Goal: Transaction & Acquisition: Book appointment/travel/reservation

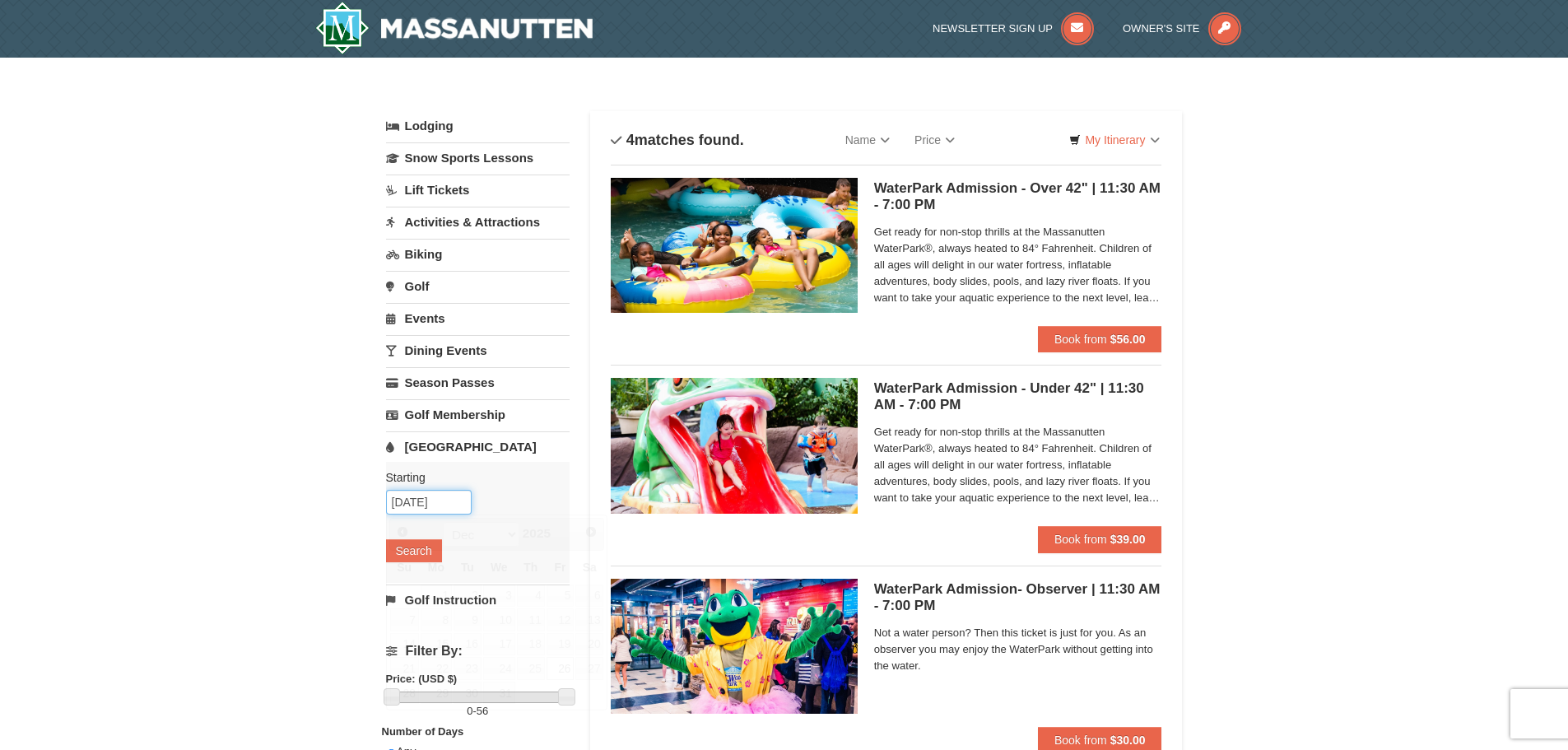
click at [418, 499] on input "[DATE]" at bounding box center [429, 502] width 86 height 25
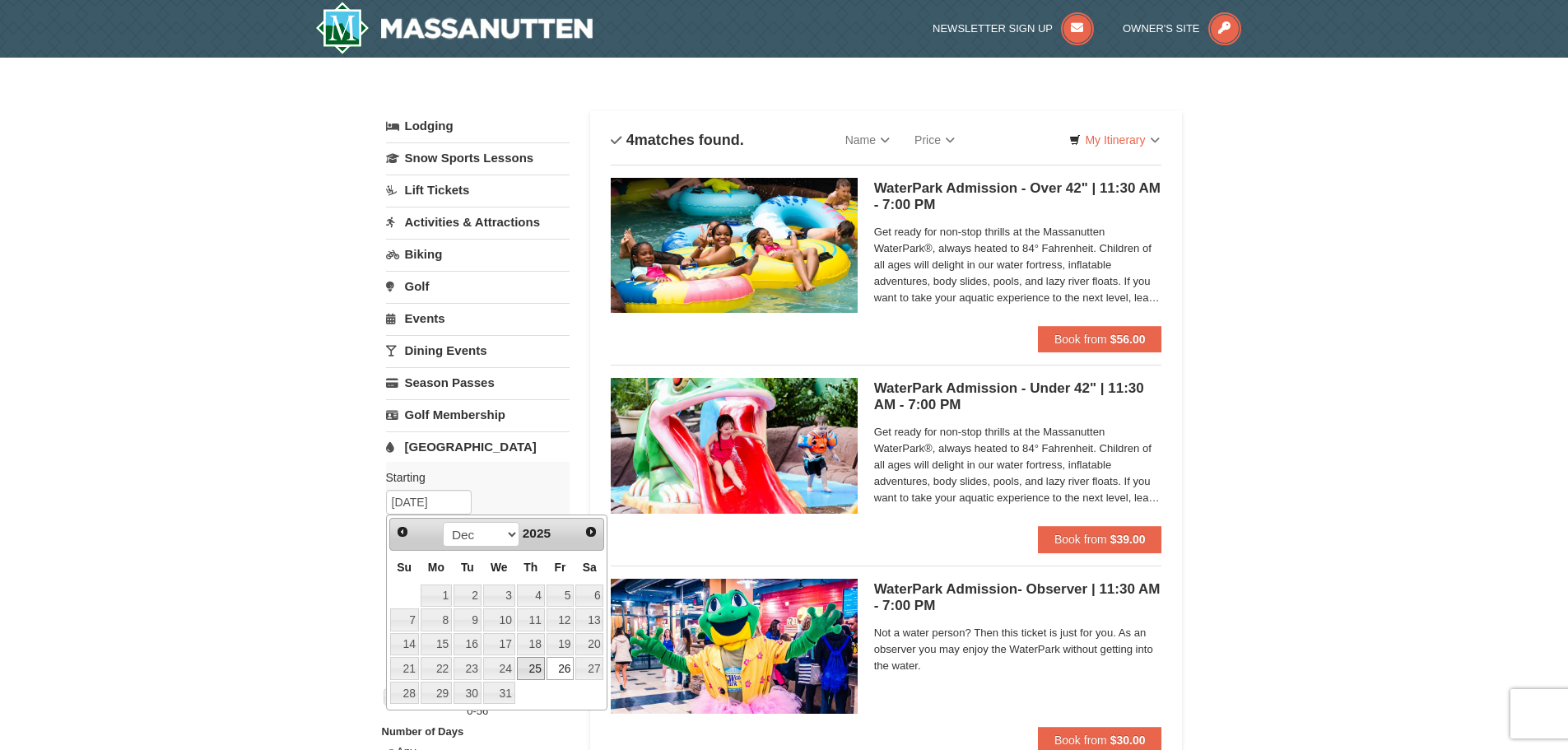
click at [542, 669] on link "25" at bounding box center [532, 669] width 28 height 23
type input "[DATE]"
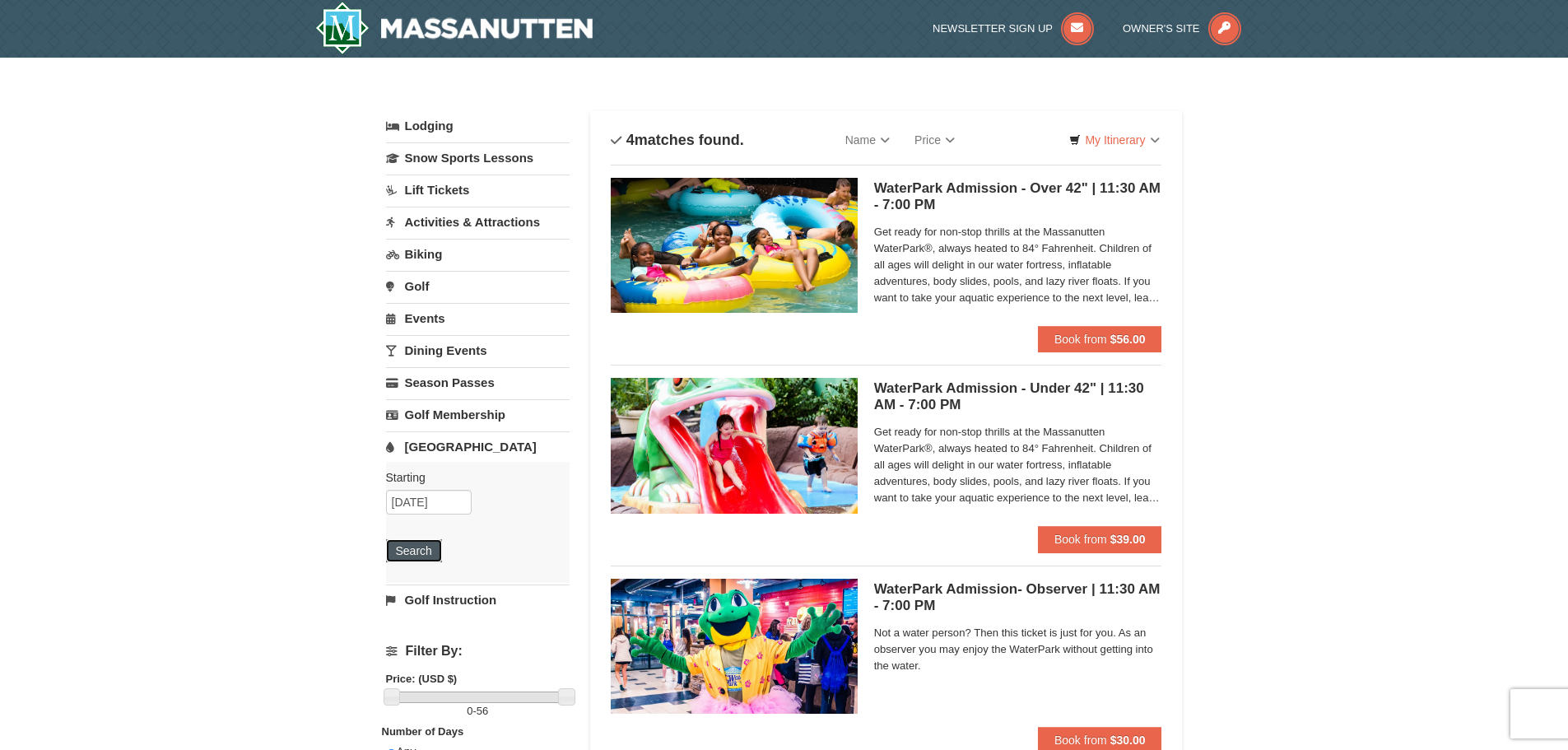
click at [412, 554] on button "Search" at bounding box center [414, 551] width 56 height 23
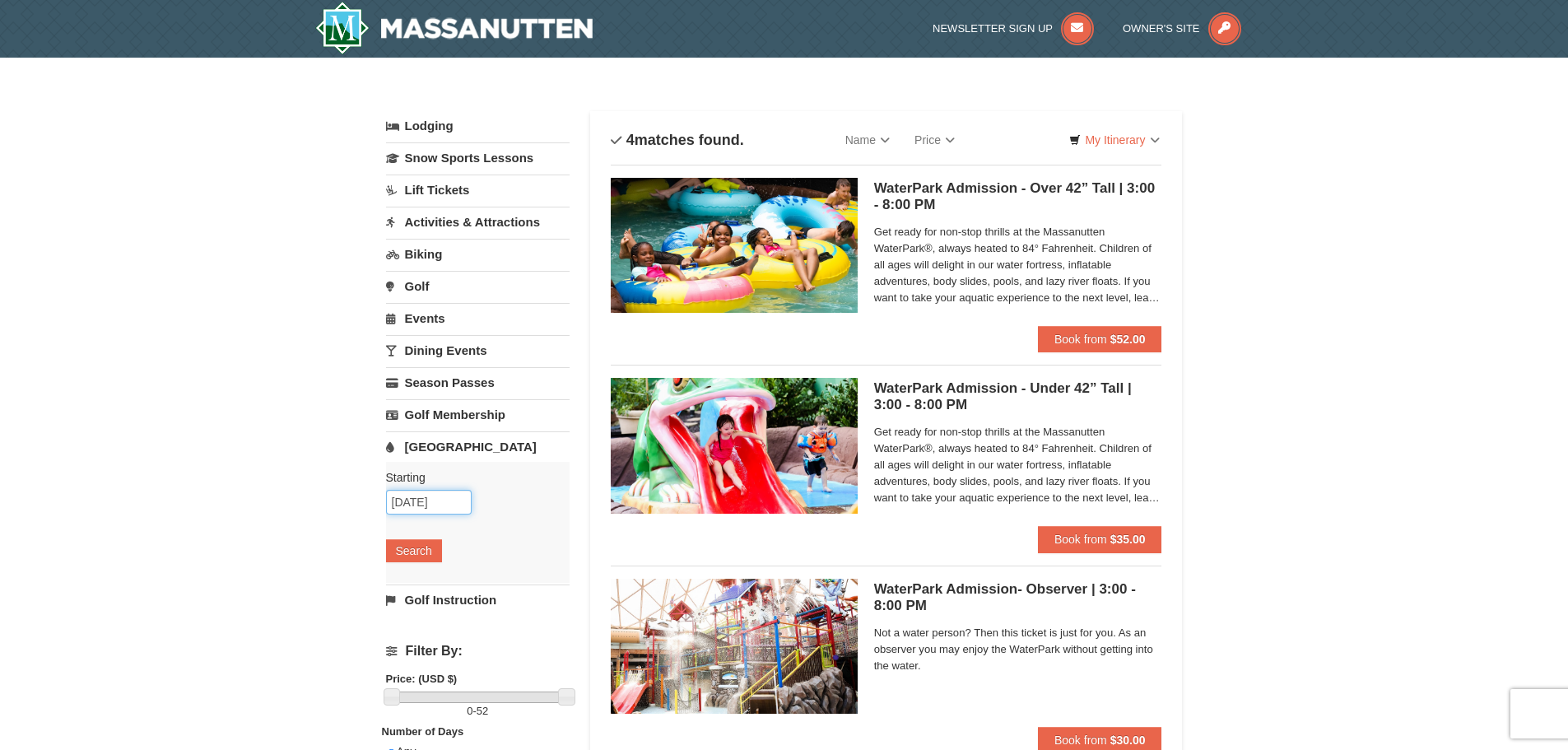
click at [440, 495] on input "[DATE]" at bounding box center [429, 502] width 86 height 25
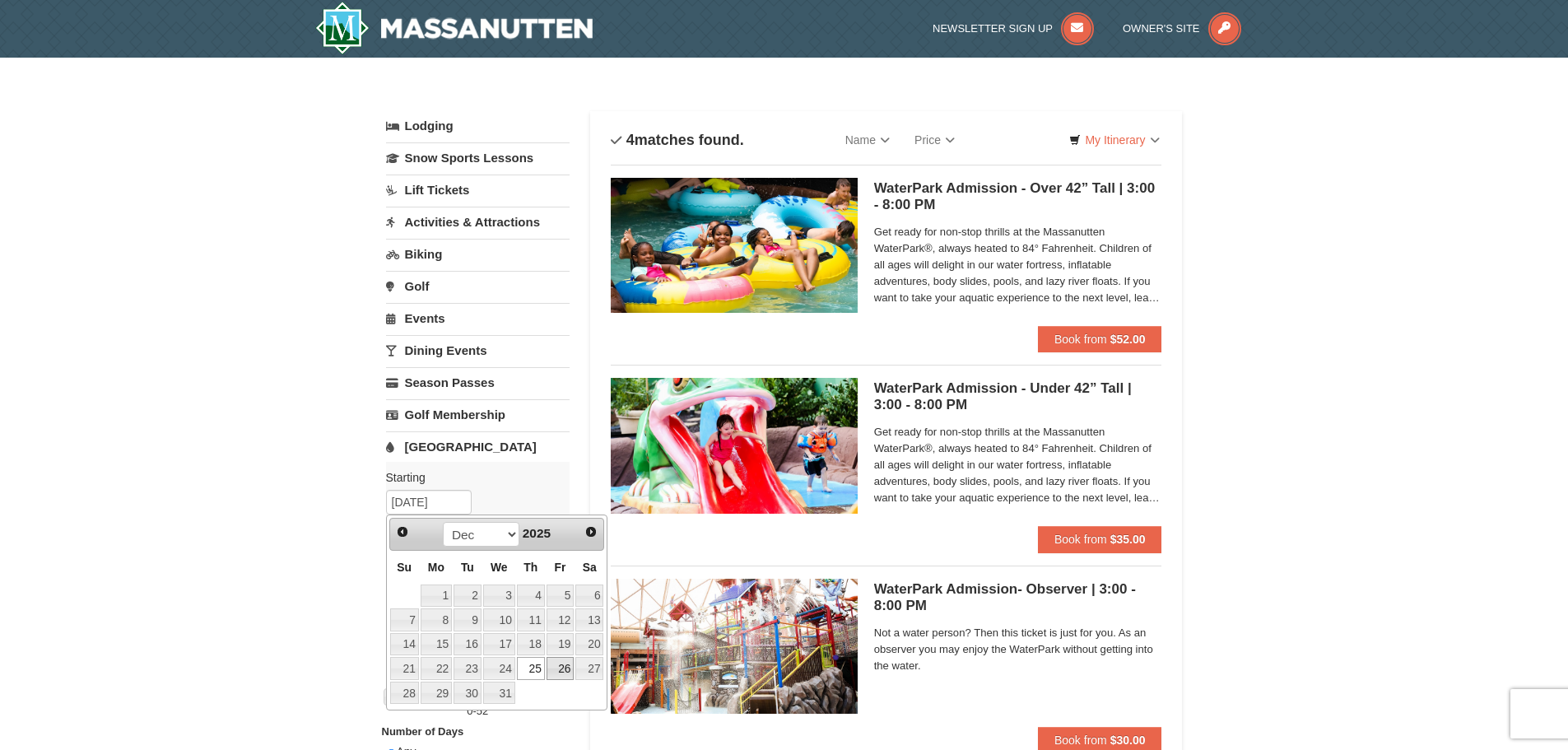
click at [556, 662] on link "26" at bounding box center [561, 669] width 28 height 23
type input "[DATE]"
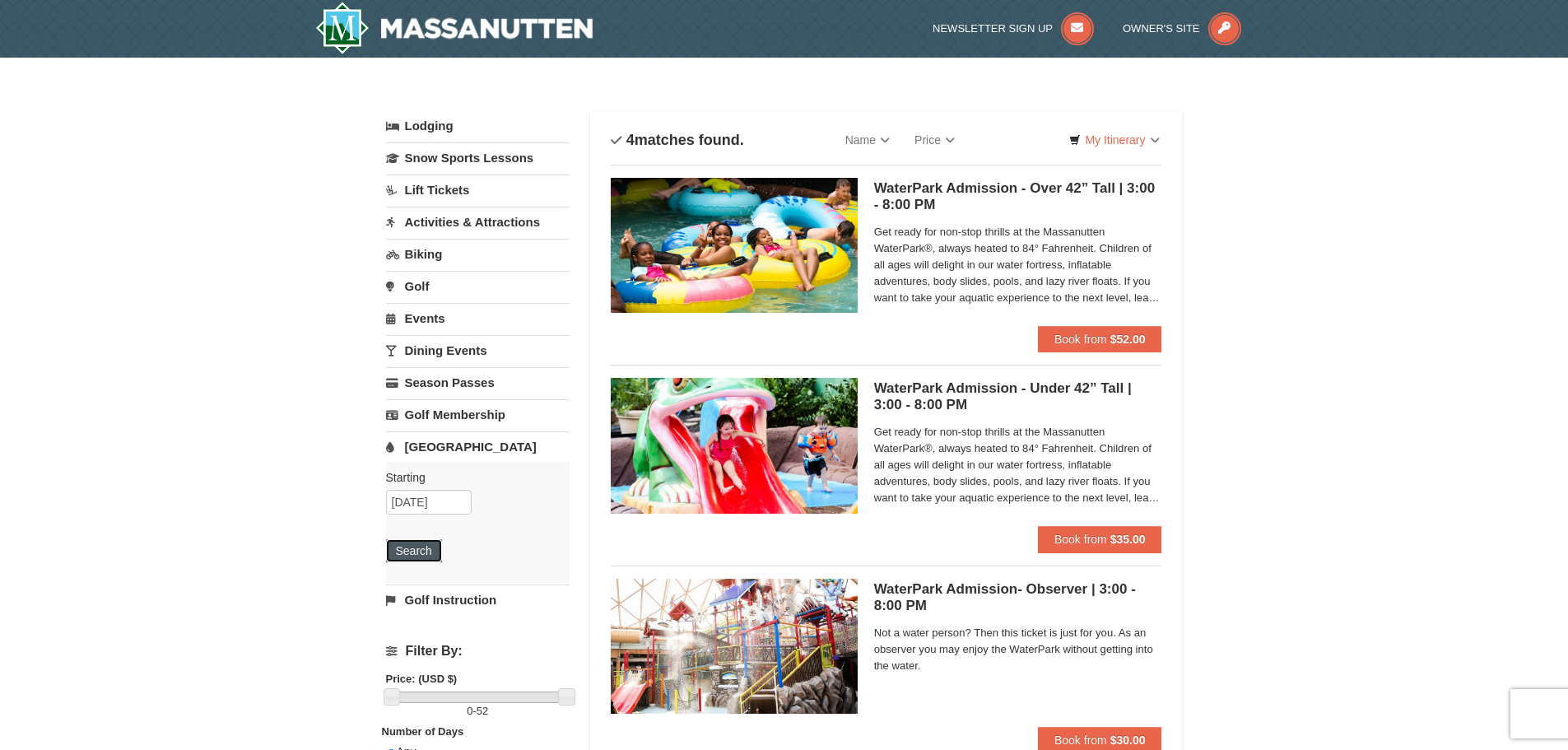
click at [410, 544] on button "Search" at bounding box center [414, 551] width 56 height 23
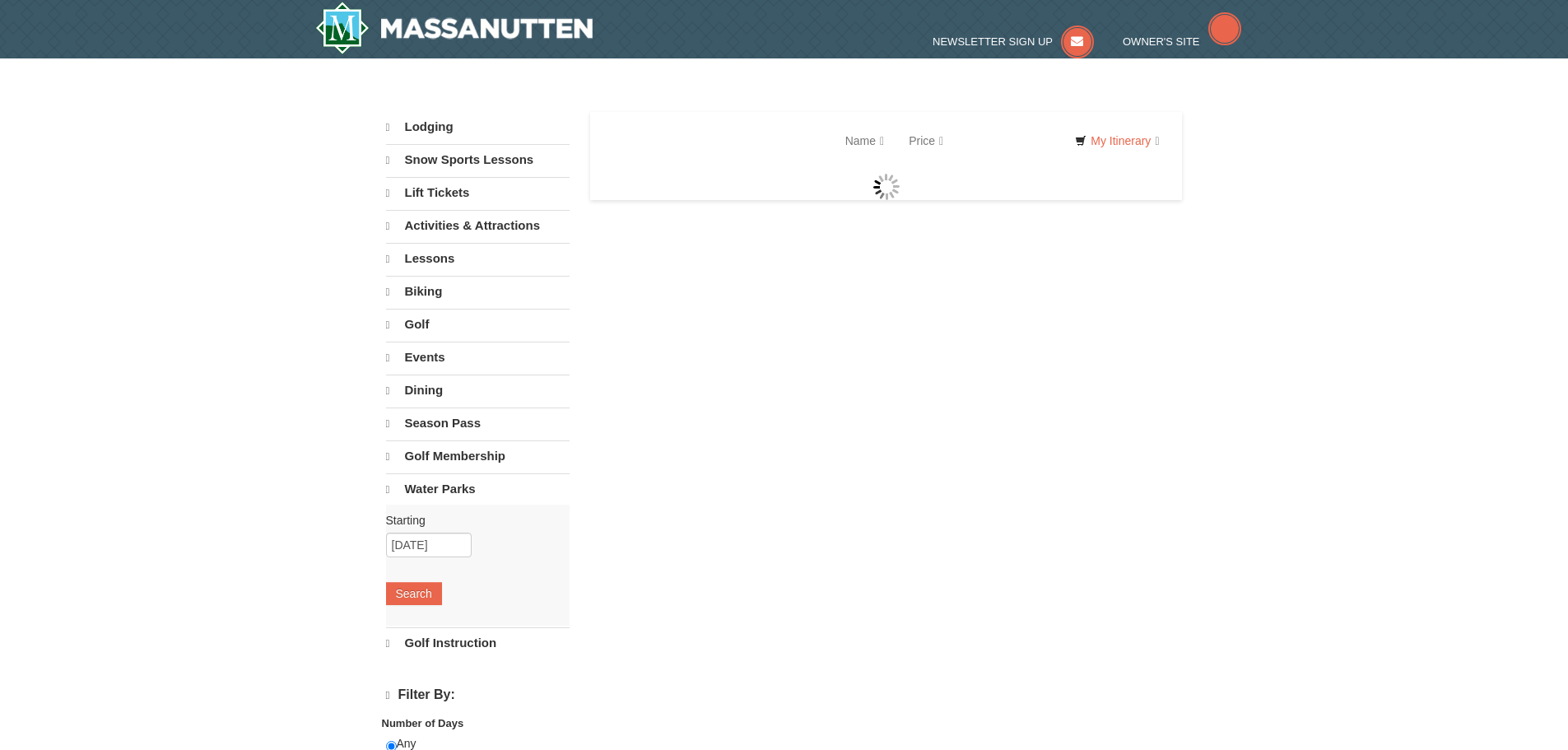
select select "10"
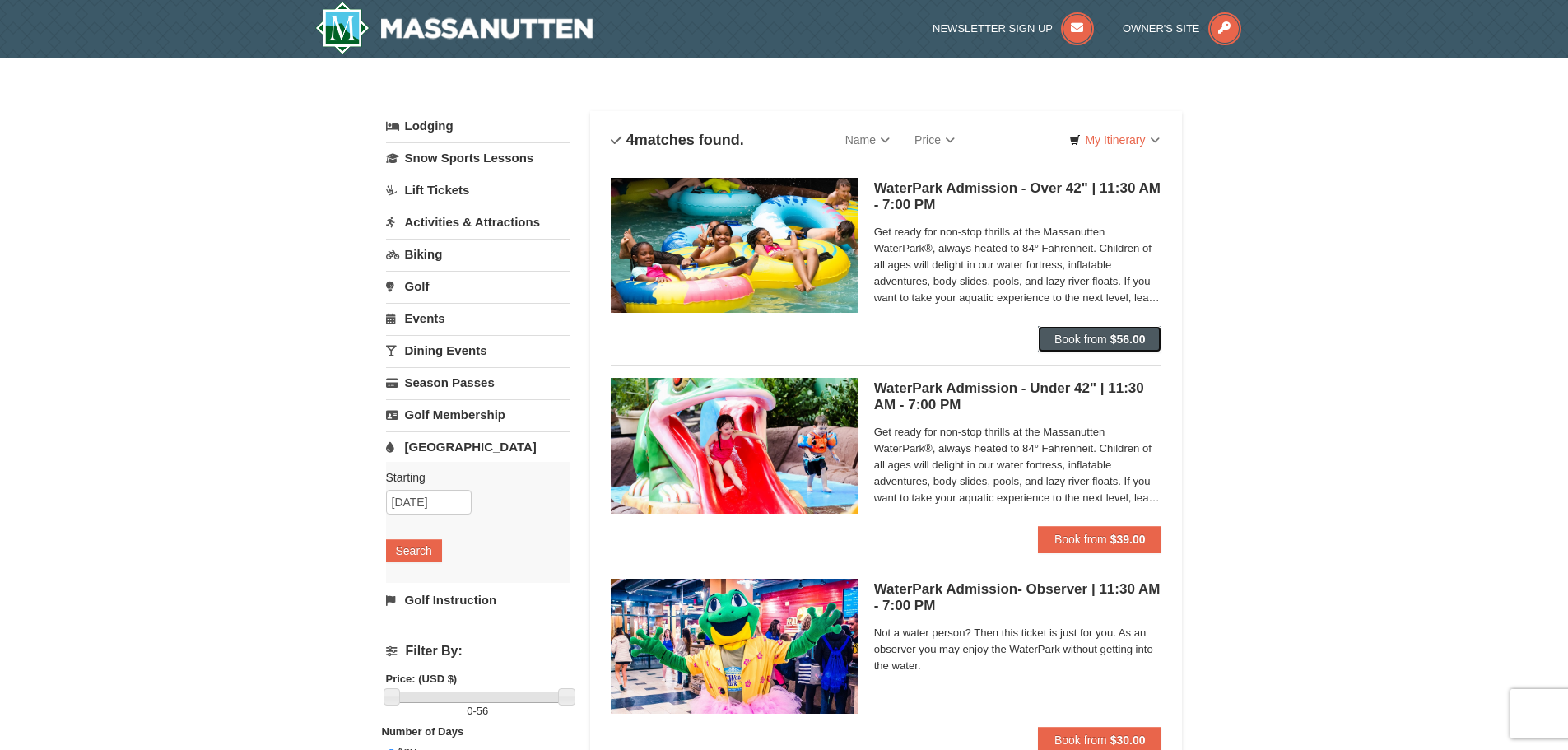
click at [1109, 335] on button "Book from $56.00" at bounding box center [1100, 339] width 124 height 27
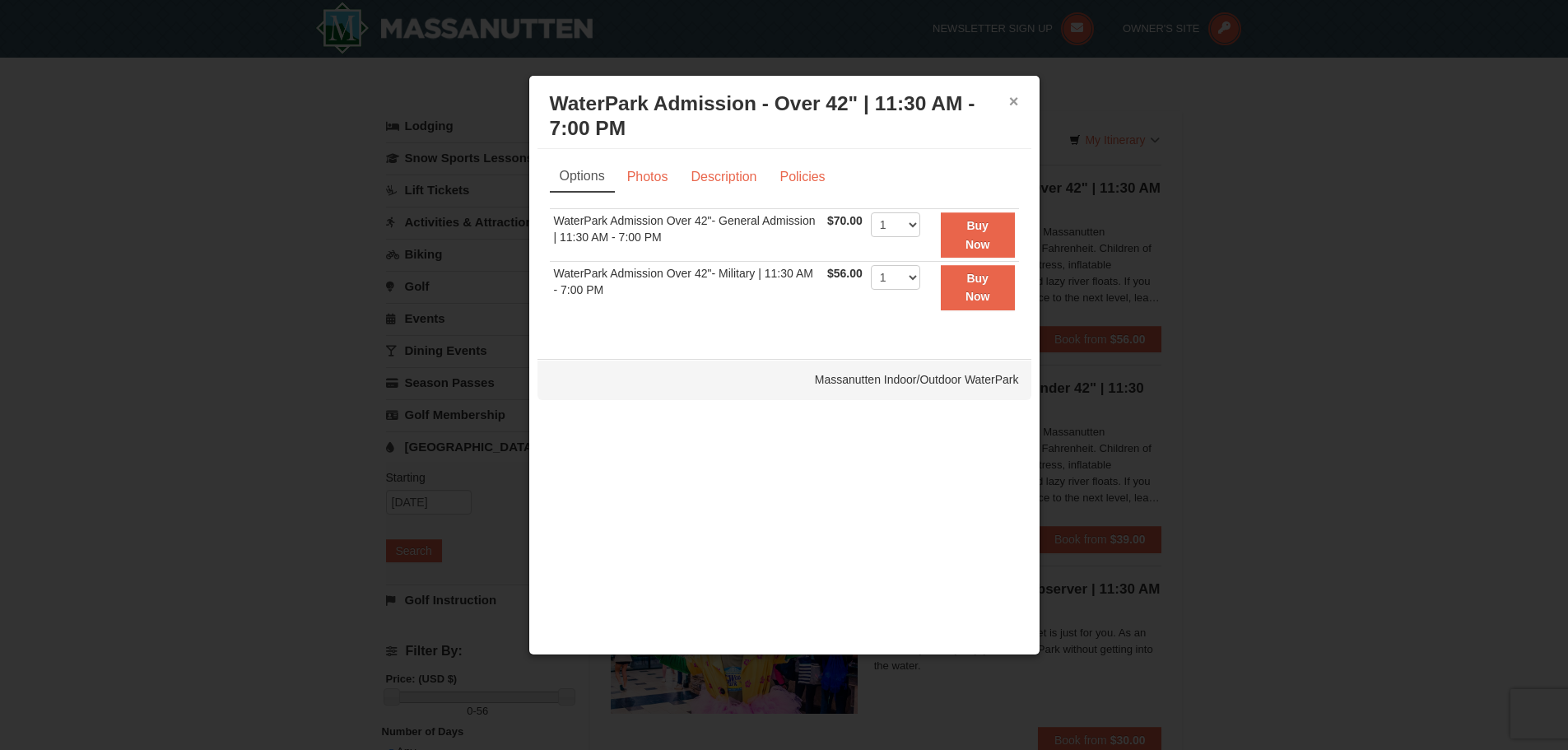
click at [1013, 104] on button "×" at bounding box center [1013, 101] width 10 height 17
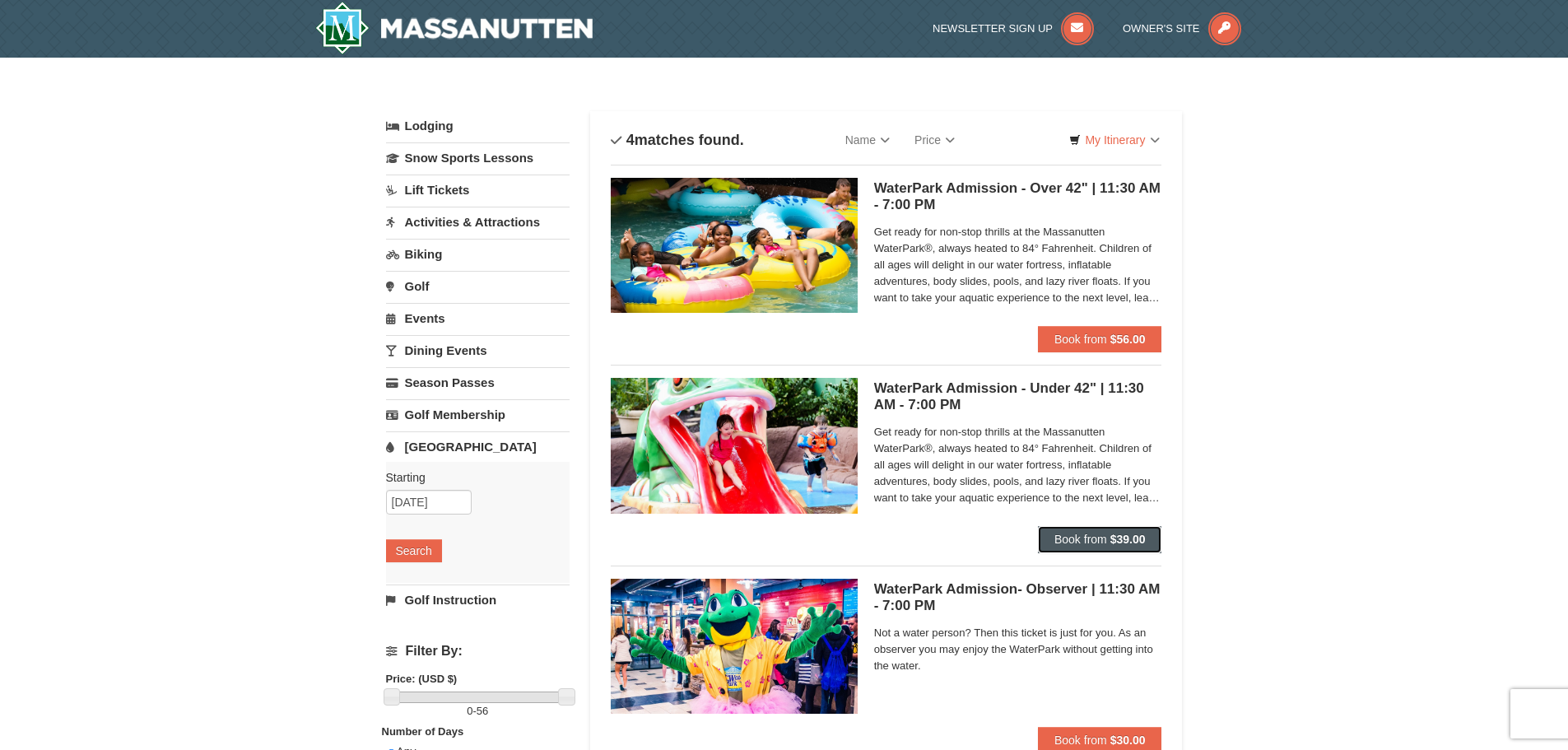
click at [1082, 536] on span "Book from" at bounding box center [1081, 538] width 52 height 13
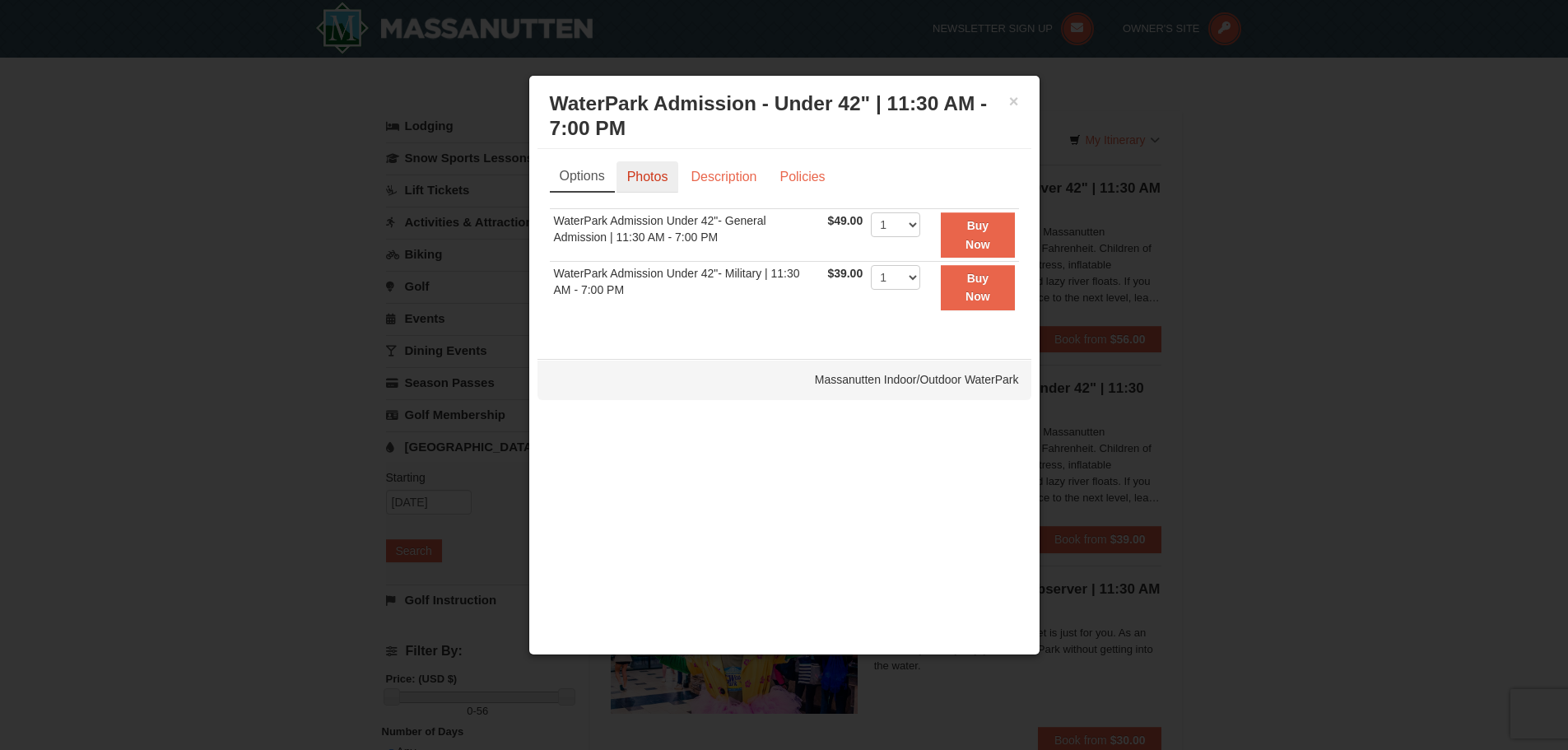
click at [640, 171] on link "Photos" at bounding box center [648, 176] width 63 height 31
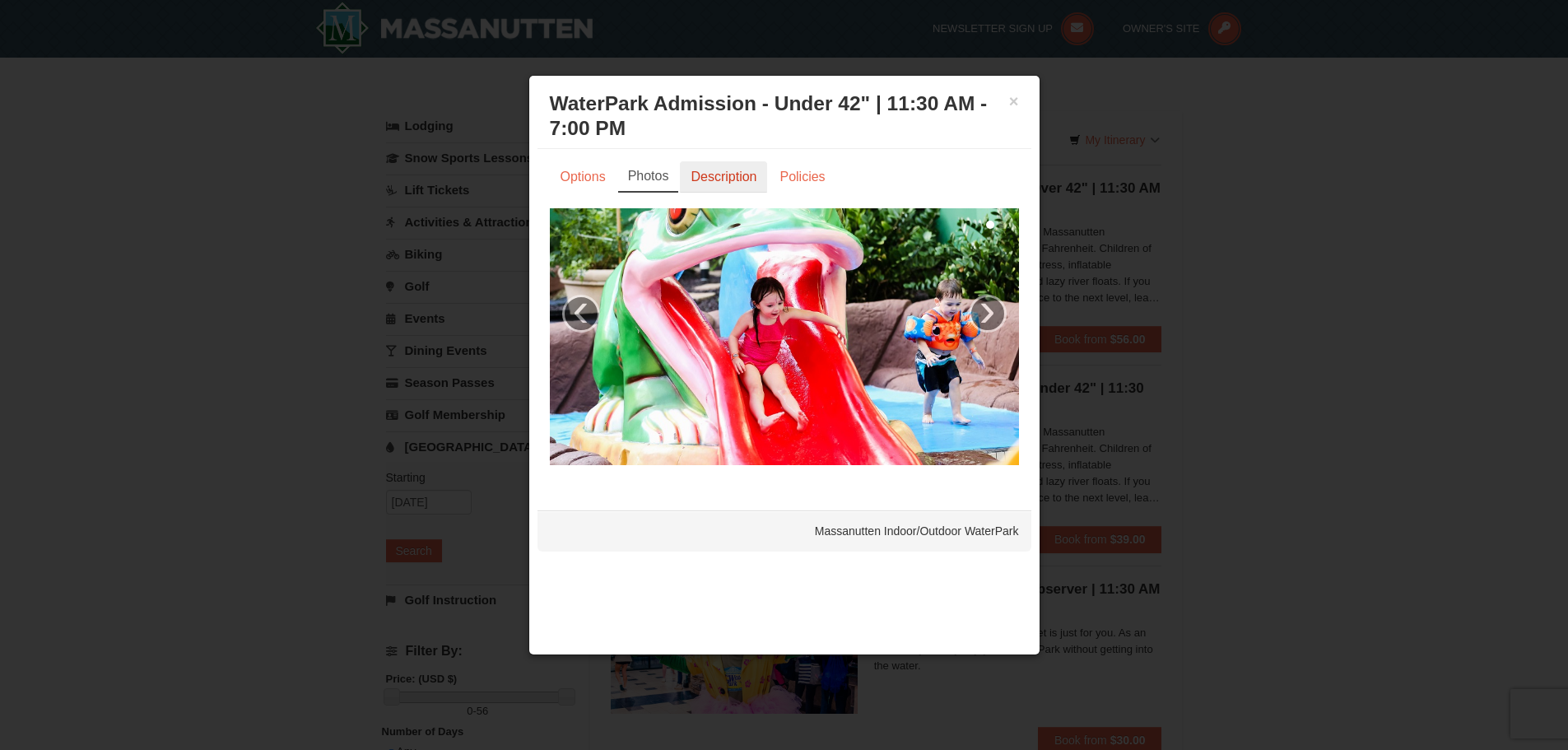
click at [738, 171] on link "Description" at bounding box center [724, 176] width 88 height 31
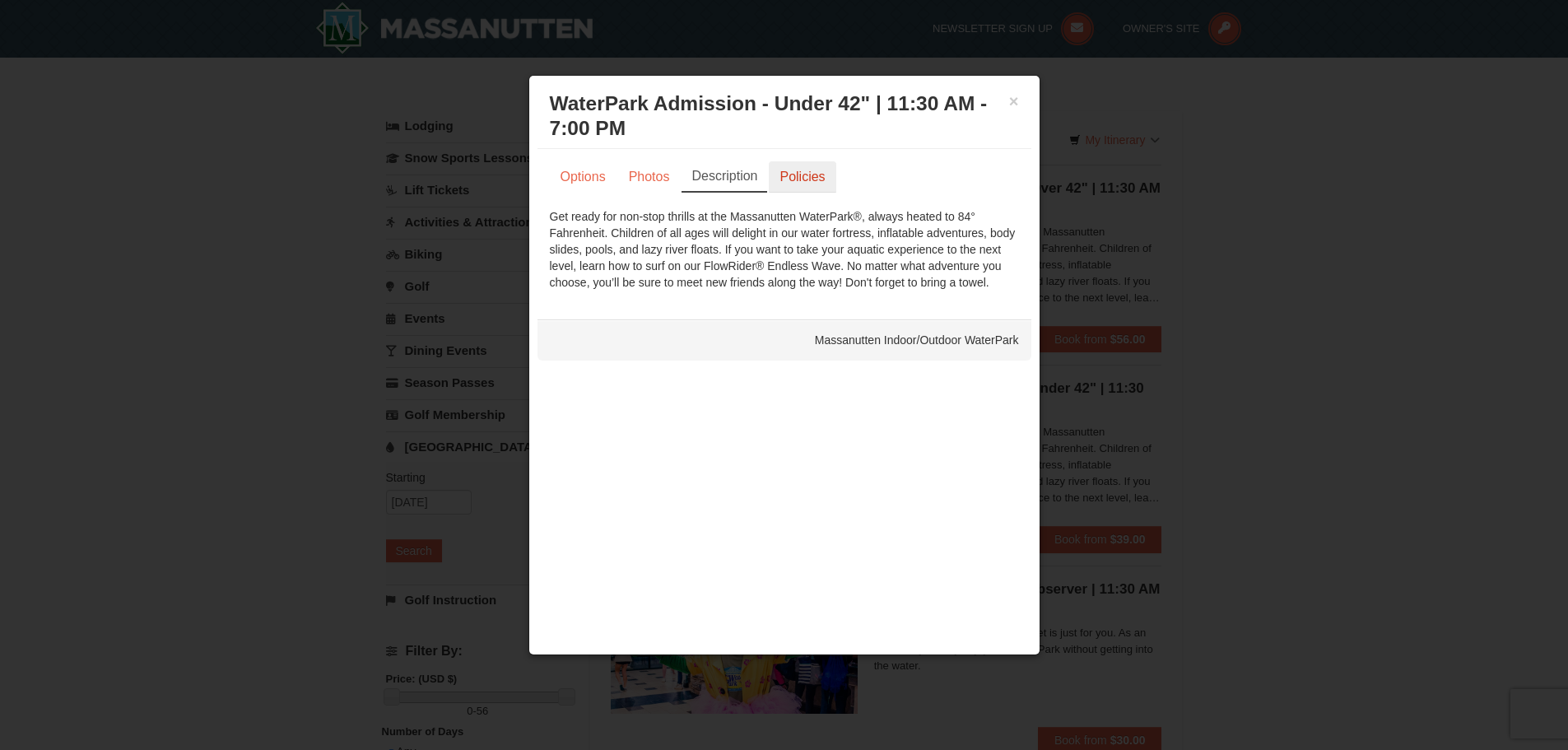
click at [811, 181] on link "Policies" at bounding box center [802, 176] width 66 height 31
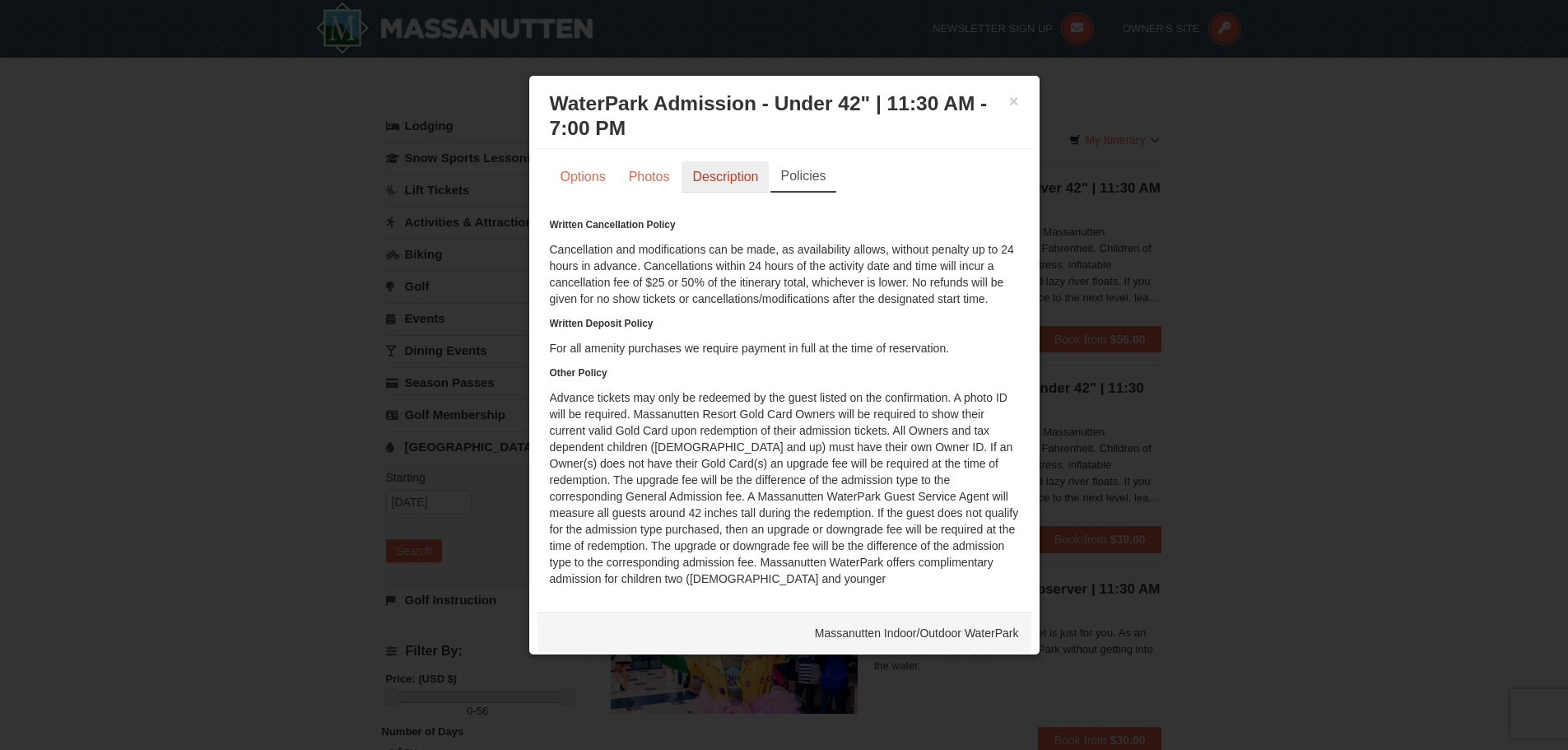
click at [731, 176] on link "Description" at bounding box center [726, 176] width 88 height 31
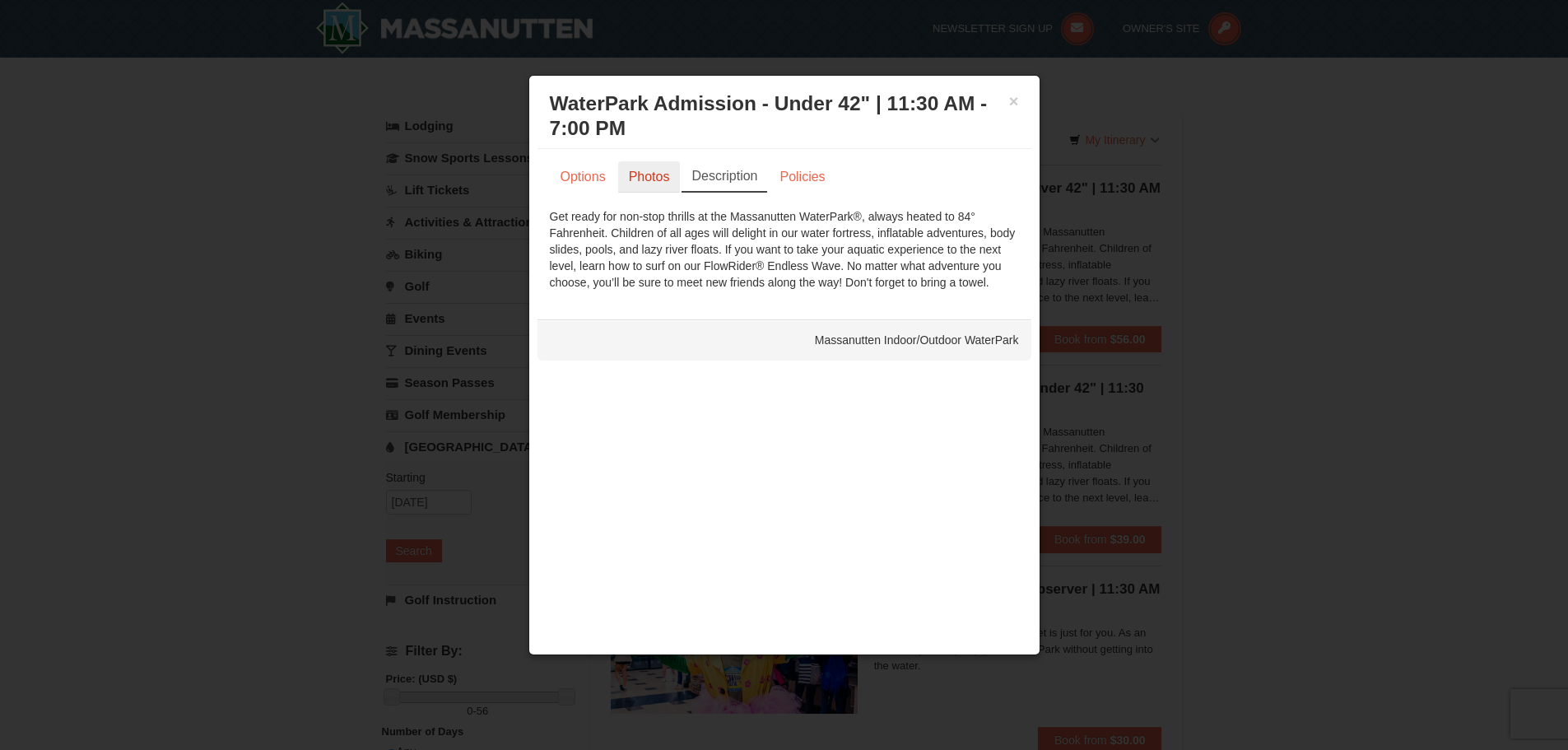
click at [653, 171] on link "Photos" at bounding box center [649, 176] width 63 height 31
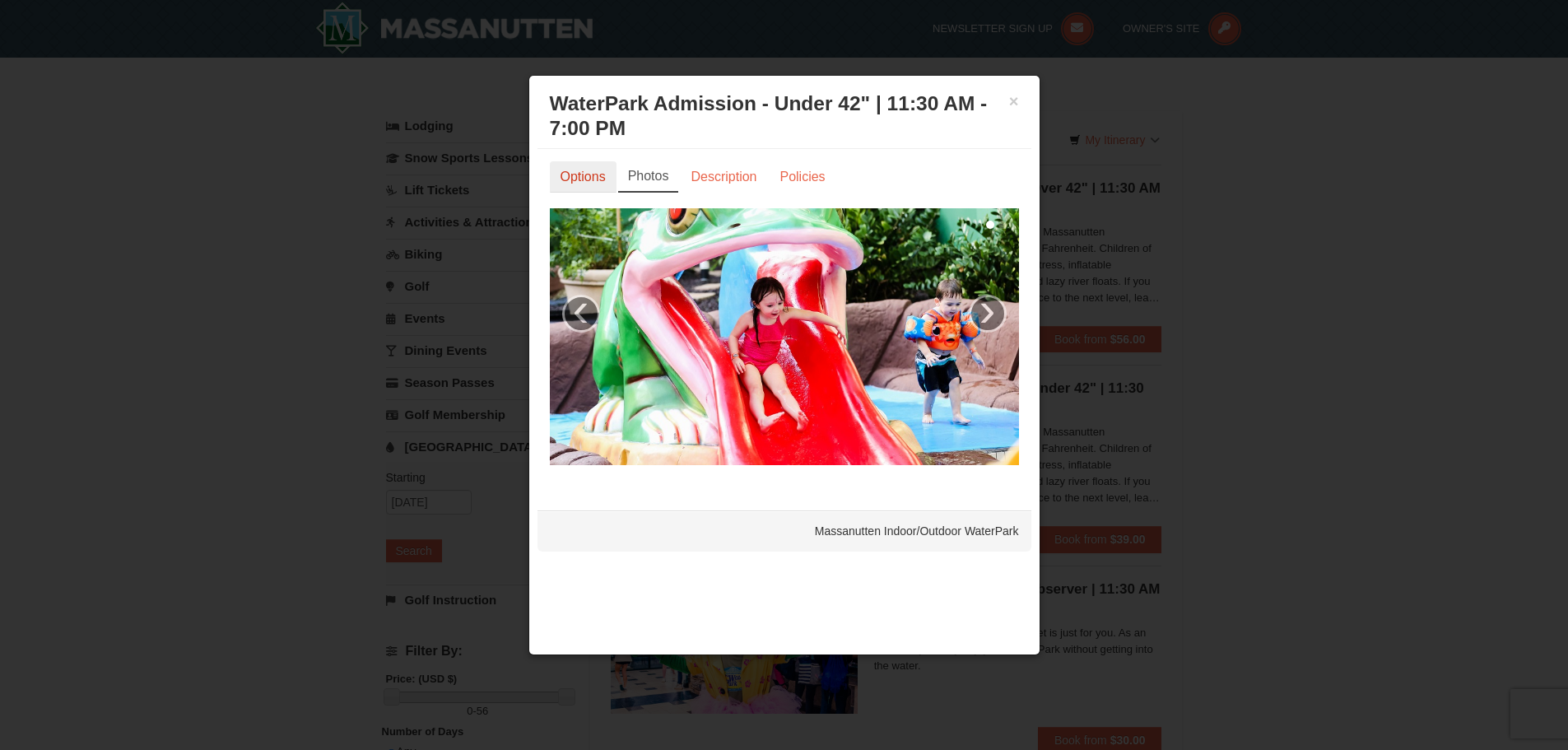
click at [586, 174] on link "Options" at bounding box center [583, 176] width 66 height 31
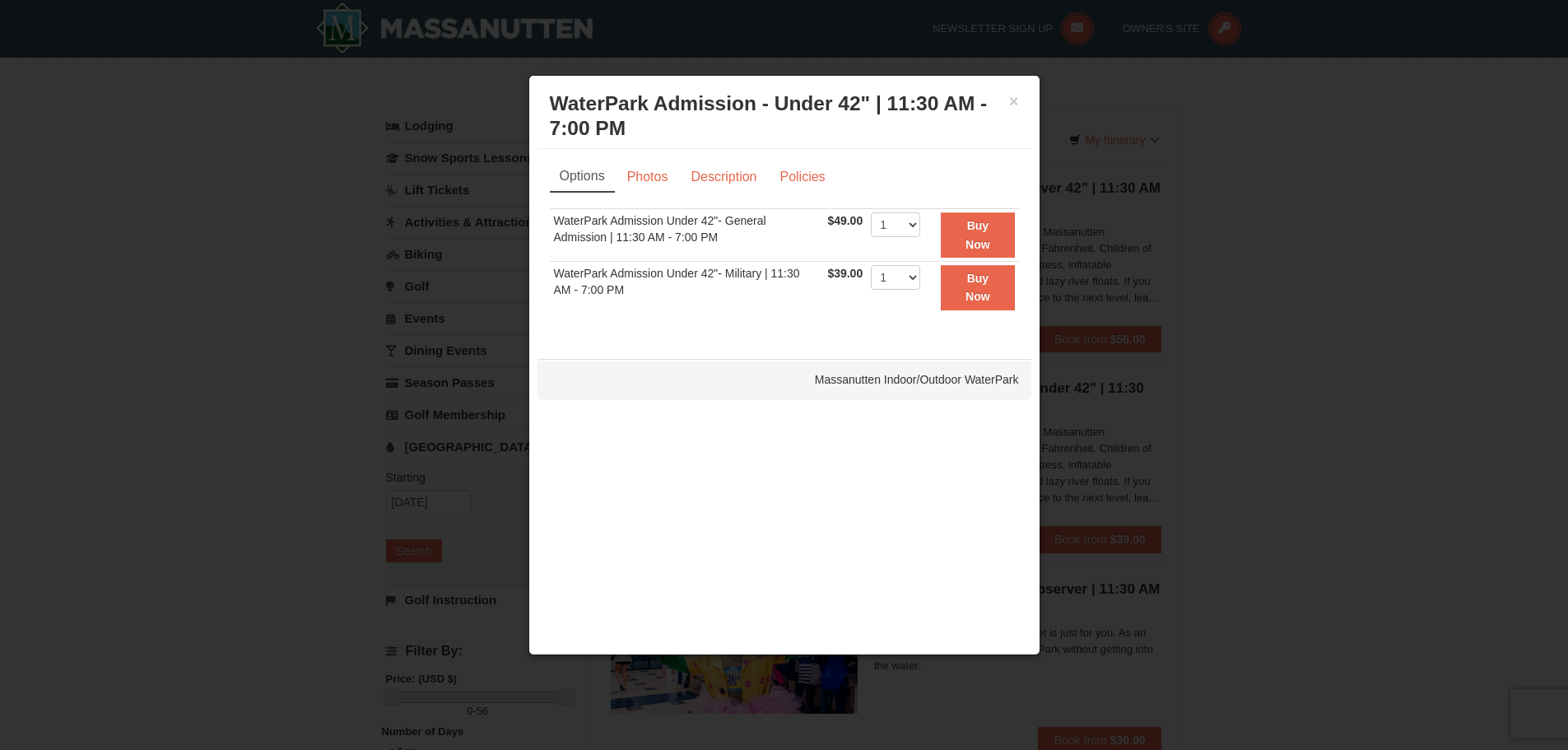
click at [1021, 97] on div "× WaterPark Admission - Under 42" | 11:30 AM - 7:00 PM Massanutten Indoor/Outdo…" at bounding box center [785, 116] width 494 height 65
click at [1011, 99] on button "×" at bounding box center [1013, 101] width 10 height 17
